Goal: Information Seeking & Learning: Understand process/instructions

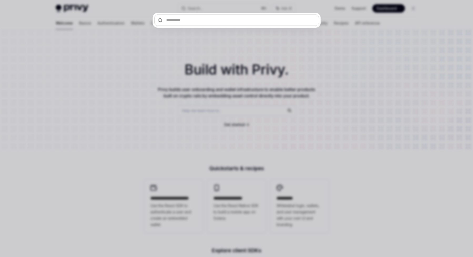
type input "**********"
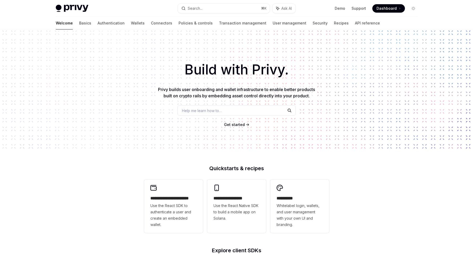
type textarea "*"
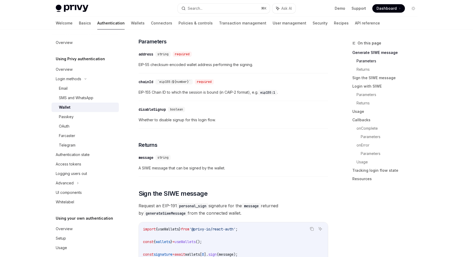
scroll to position [252, 0]
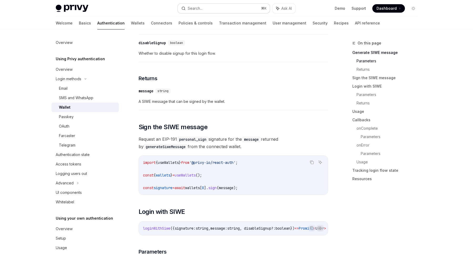
click at [237, 10] on button "Search... ⌘ K" at bounding box center [224, 8] width 92 height 9
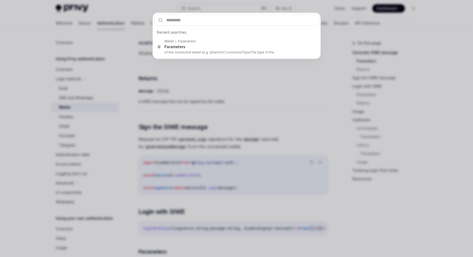
type input "**********"
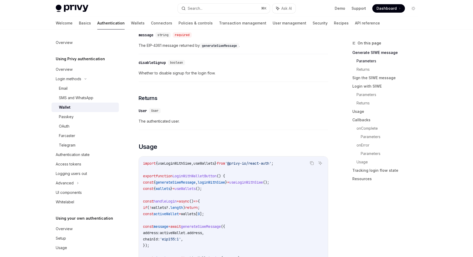
scroll to position [133, 0]
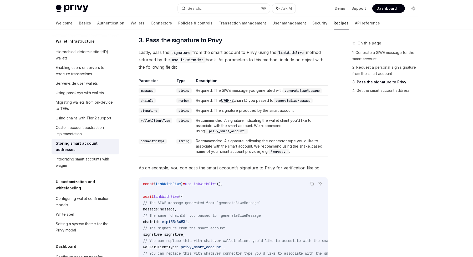
click at [162, 144] on code "connectorType" at bounding box center [153, 141] width 28 height 5
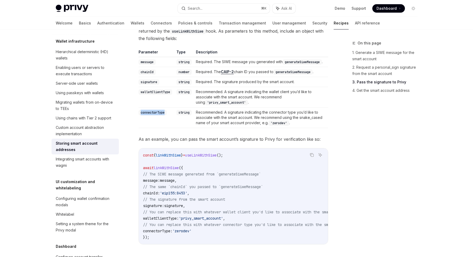
scroll to position [546, 0]
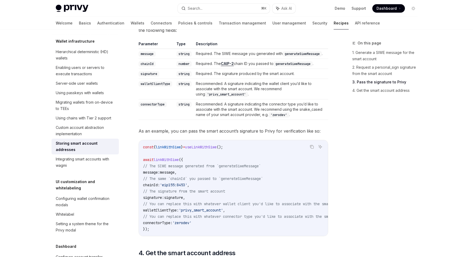
click at [280, 118] on code "'zerodev'" at bounding box center [279, 114] width 21 height 5
click at [151, 22] on link "Connectors" at bounding box center [161, 23] width 21 height 13
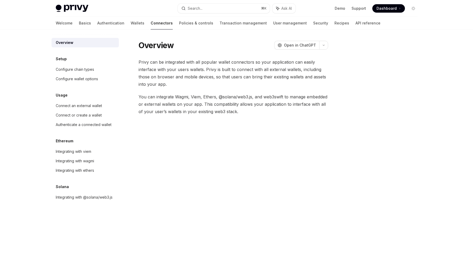
scroll to position [45, 0]
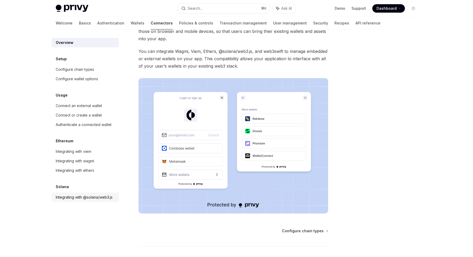
click at [108, 195] on div "Integrating with @solana/web3.js" at bounding box center [84, 197] width 57 height 6
type textarea "*"
